Goal: Information Seeking & Learning: Learn about a topic

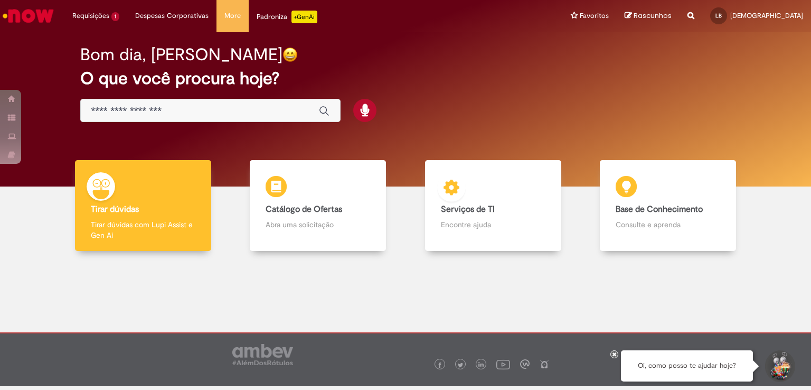
scroll to position [6, 0]
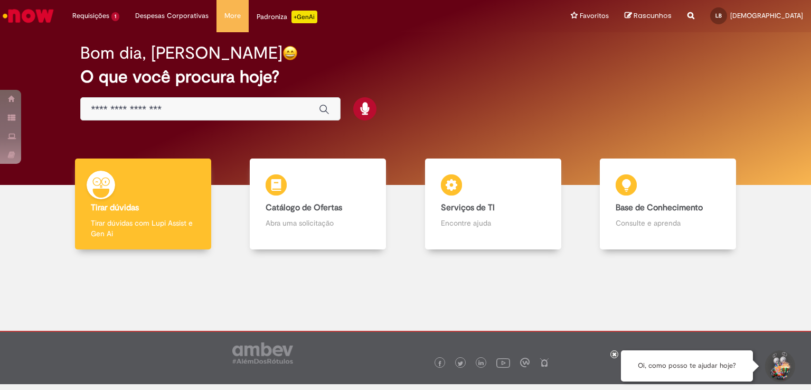
click at [782, 369] on button "Iniciar Conversa de Suporte" at bounding box center [780, 366] width 32 height 32
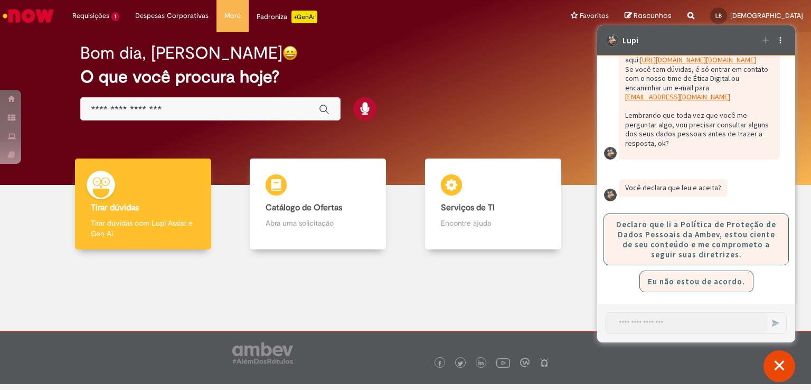
scroll to position [97, 0]
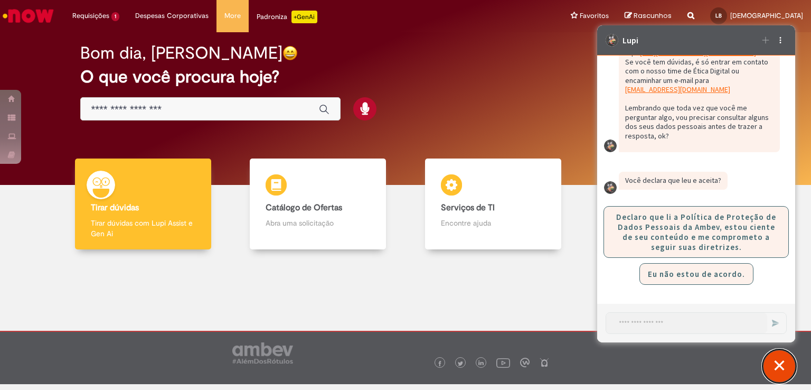
click at [775, 370] on button "Fechar conversa de suporte" at bounding box center [780, 366] width 32 height 32
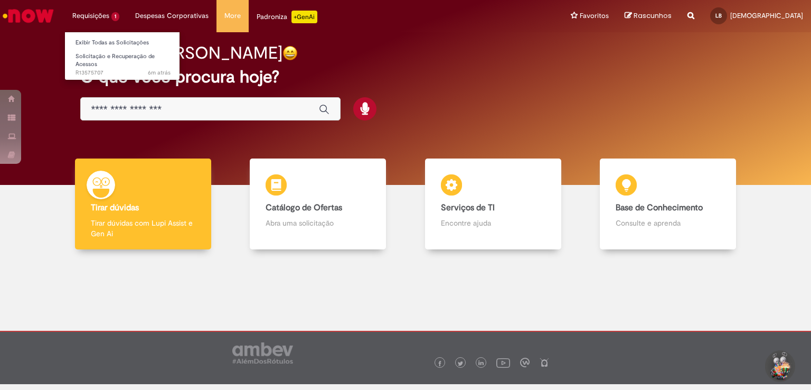
click at [90, 19] on li "Requisições 1 Exibir Todas as Solicitações Solicitação e Recuperação de Acessos…" at bounding box center [95, 16] width 63 height 32
click at [108, 67] on link "Solicitação e Recuperação de Acessos 6m atrás 6 minutos atrás R13575707" at bounding box center [123, 62] width 116 height 23
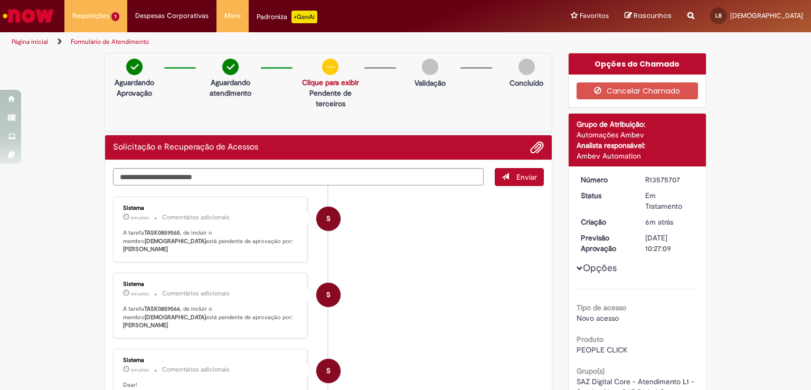
click at [36, 24] on img "Ir para a Homepage" at bounding box center [28, 15] width 54 height 21
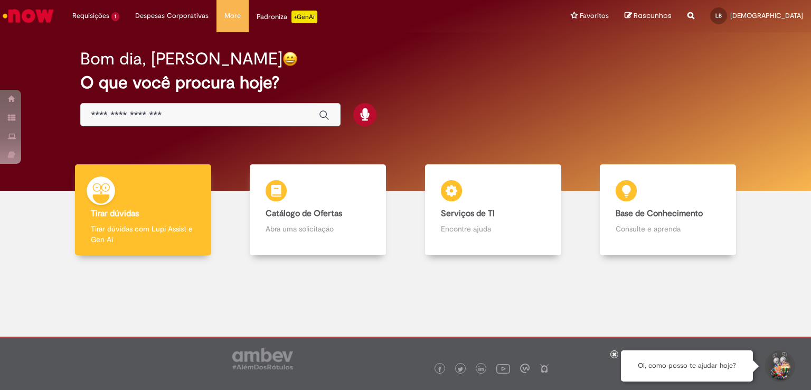
click at [47, 48] on div "Bom dia, Lucas O que você procura hoje?" at bounding box center [406, 111] width 796 height 158
click at [34, 16] on img "Ir para a Homepage" at bounding box center [28, 15] width 54 height 21
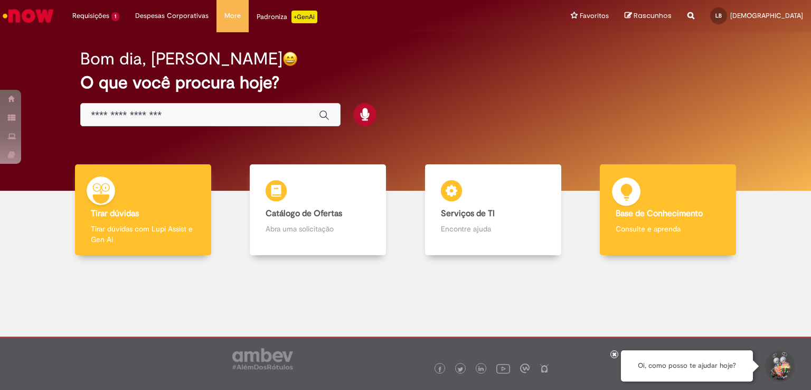
click at [618, 215] on b "Base de Conhecimento" at bounding box center [659, 213] width 87 height 11
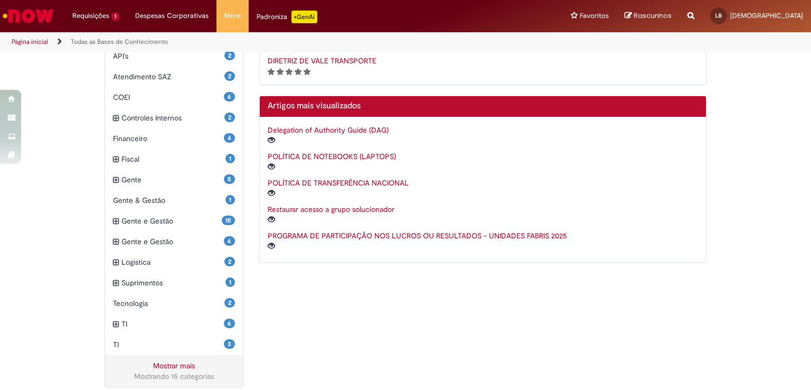
scroll to position [272, 0]
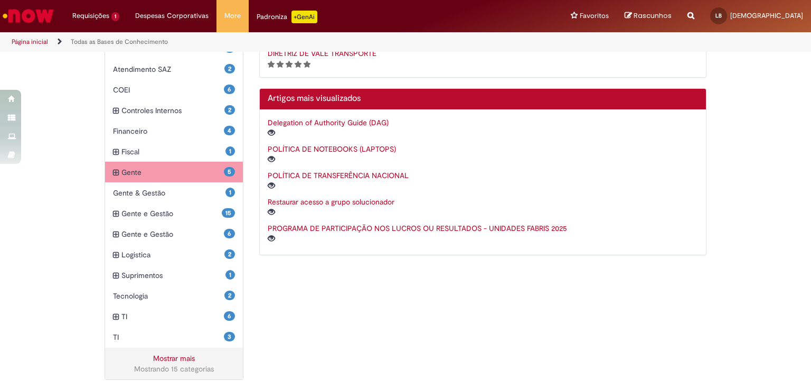
click at [115, 170] on div "5 Gente Itens" at bounding box center [174, 172] width 138 height 21
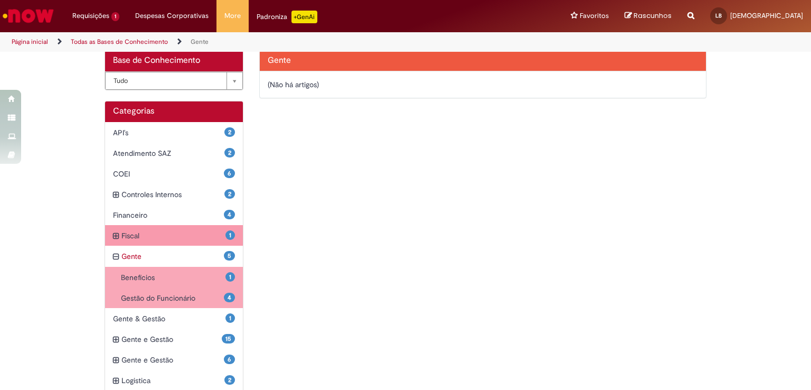
scroll to position [211, 0]
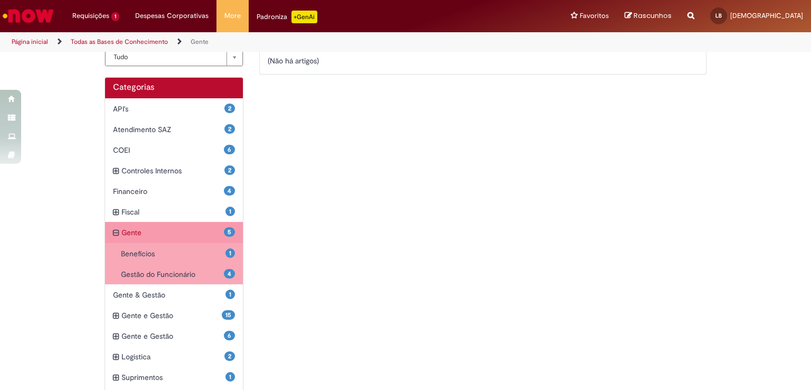
click at [113, 231] on icon "recolher categoria Gente" at bounding box center [116, 233] width 6 height 12
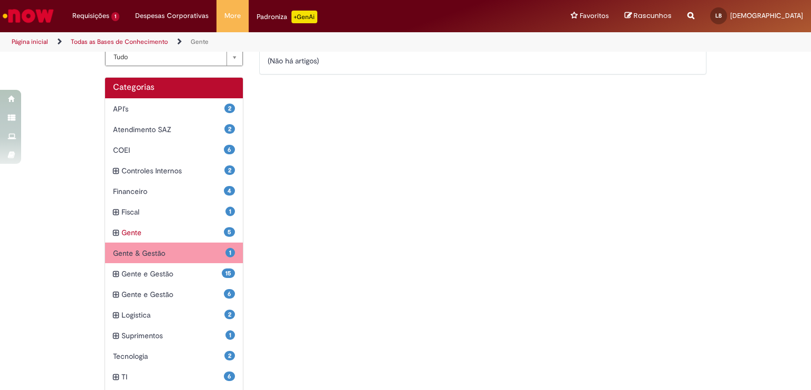
click at [127, 254] on span "Gente & Gestão Itens" at bounding box center [169, 253] width 113 height 11
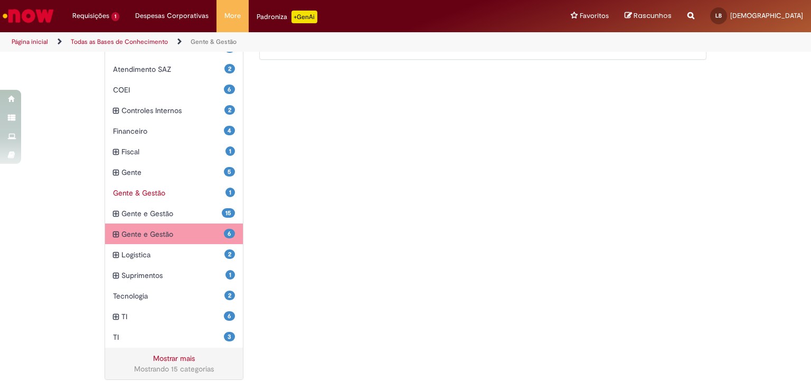
scroll to position [271, 0]
click at [114, 232] on icon "expandir categoria Gente e Gestão" at bounding box center [116, 235] width 6 height 12
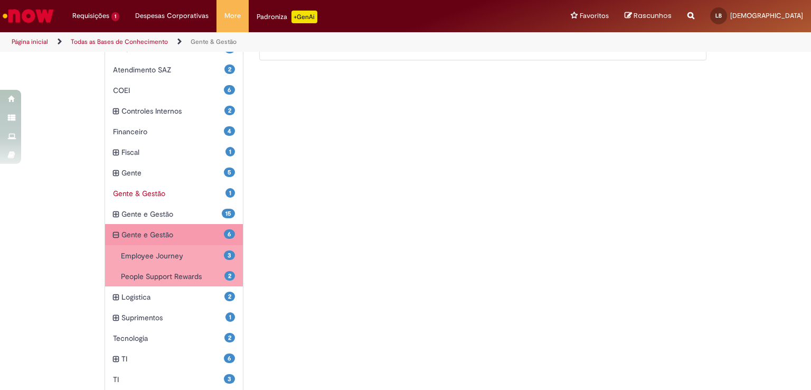
click at [154, 232] on span "Gente e Gestão Itens" at bounding box center [173, 234] width 102 height 11
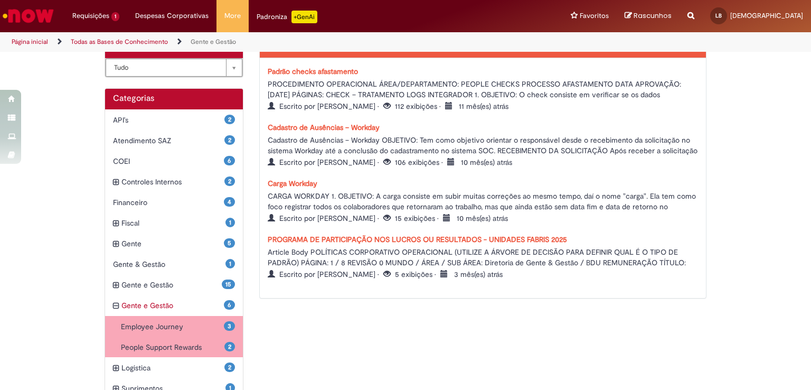
scroll to position [207, 0]
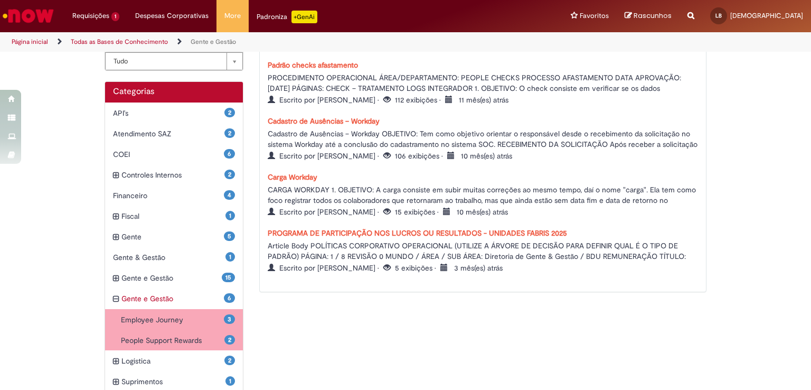
click at [346, 302] on div "**********" at bounding box center [406, 263] width 618 height 465
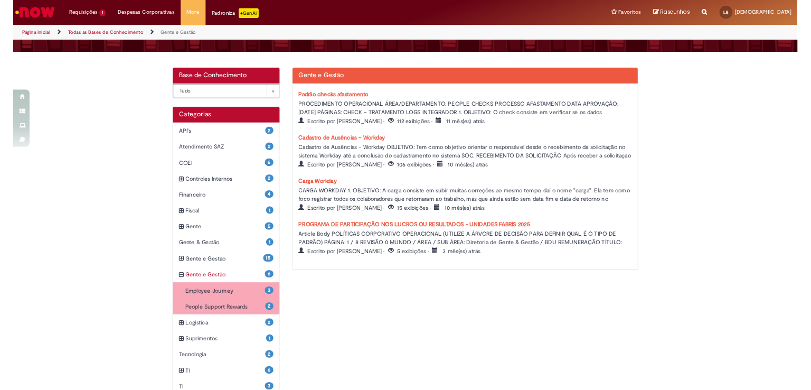
scroll to position [154, 0]
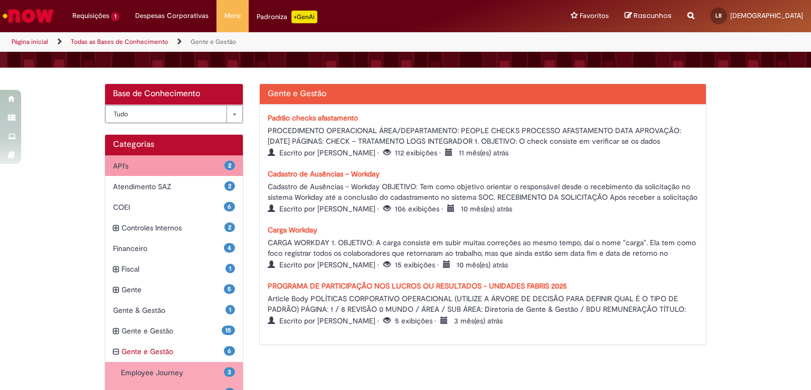
click at [196, 167] on span "API's Itens" at bounding box center [168, 166] width 111 height 11
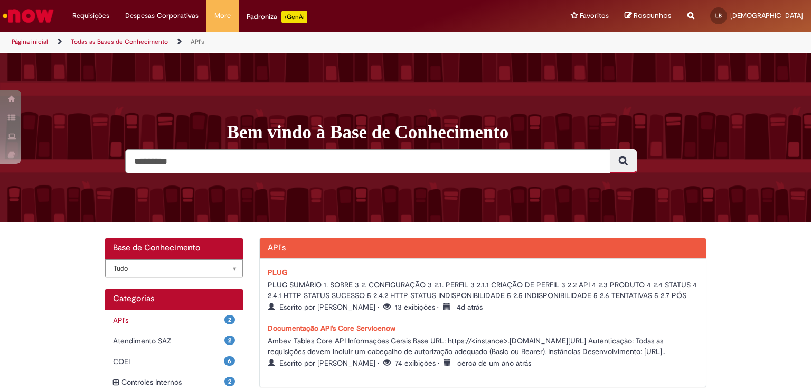
scroll to position [106, 0]
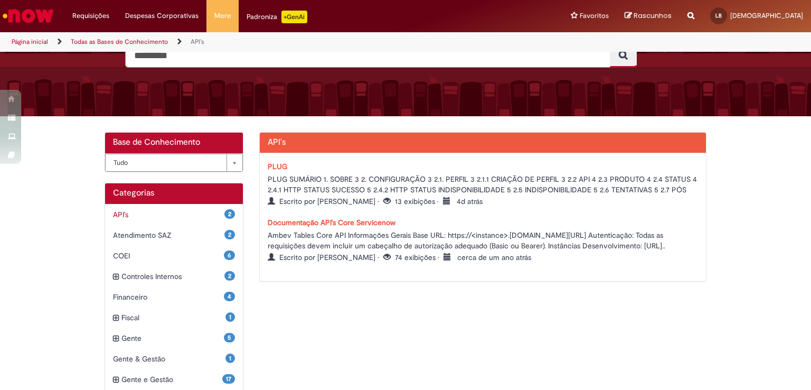
click at [309, 224] on link "Documentação API's Core Servicenow" at bounding box center [332, 223] width 128 height 10
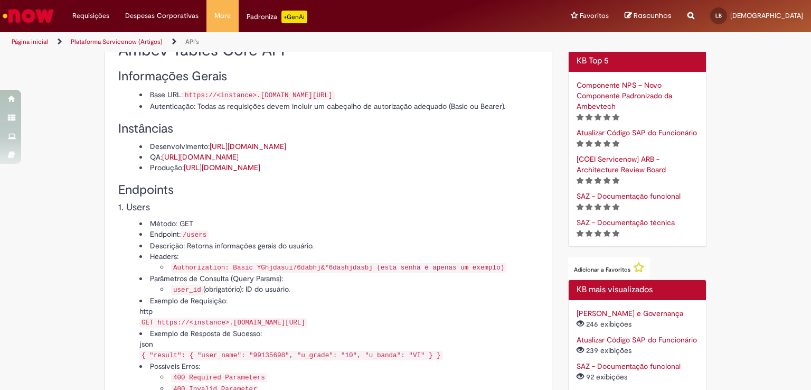
scroll to position [53, 0]
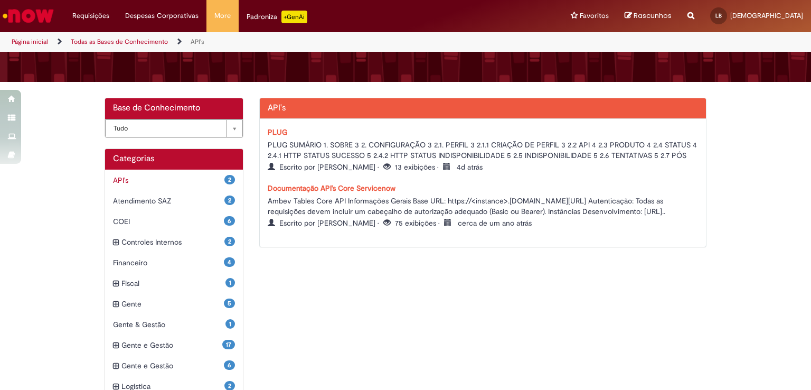
scroll to position [158, 0]
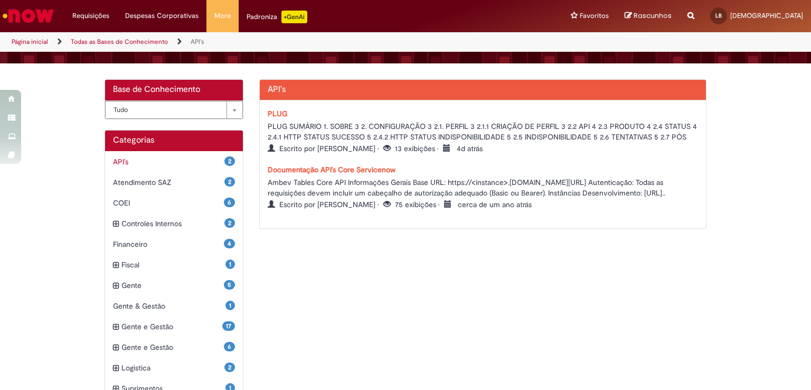
click at [270, 114] on link "PLUG" at bounding box center [278, 114] width 20 height 10
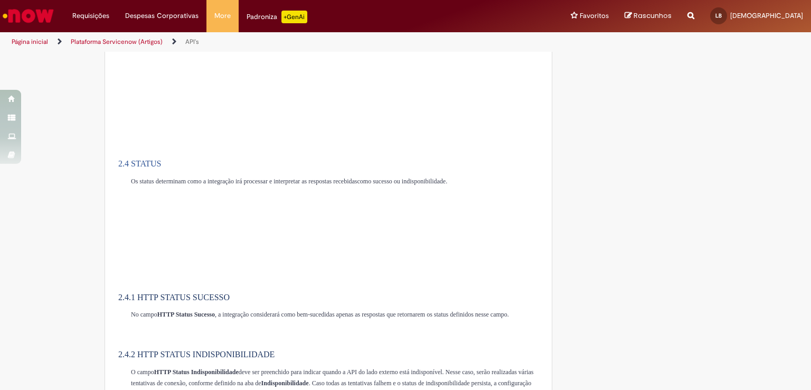
scroll to position [1849, 0]
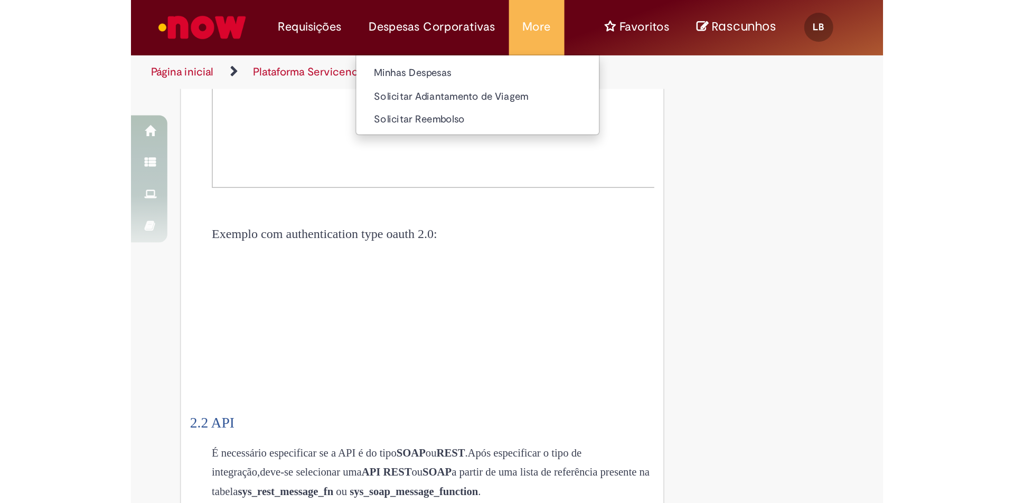
scroll to position [1426, 0]
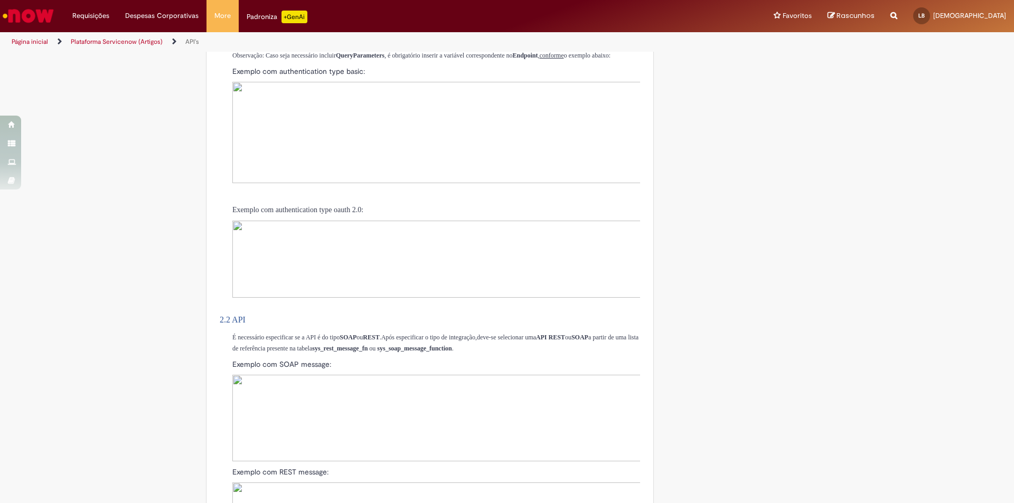
click at [38, 8] on img "Ir para a Homepage" at bounding box center [28, 15] width 54 height 21
